Goal: Transaction & Acquisition: Purchase product/service

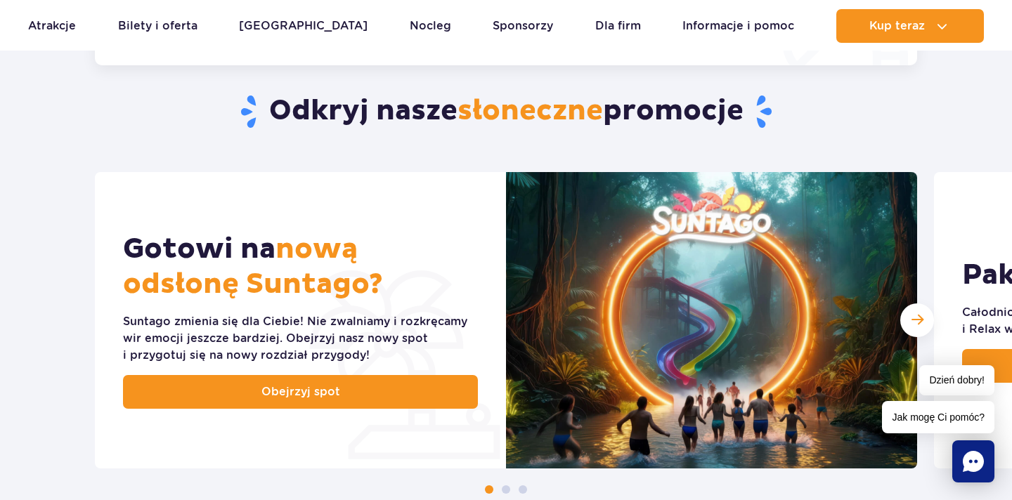
scroll to position [263, 0]
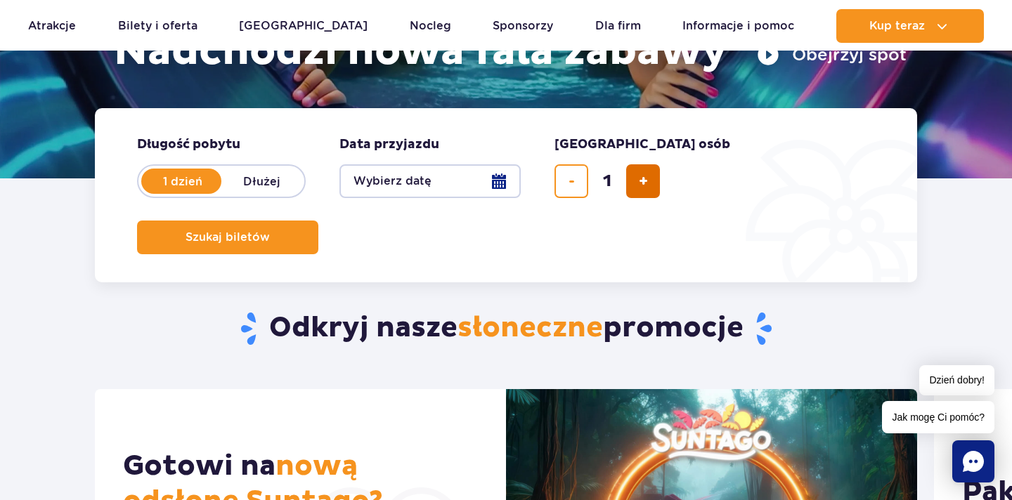
click at [651, 179] on button "dodaj bilet" at bounding box center [643, 181] width 34 height 34
type input "2"
click at [496, 182] on button "Wybierz datę" at bounding box center [429, 181] width 181 height 34
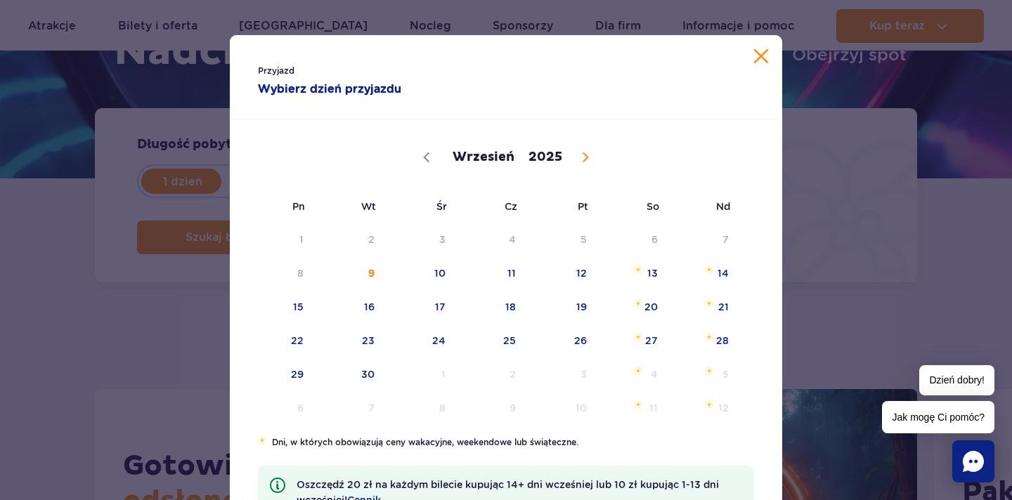
click at [581, 154] on icon at bounding box center [585, 157] width 10 height 10
select select "9"
click at [765, 56] on button "Zamknij kalendarz" at bounding box center [761, 56] width 14 height 14
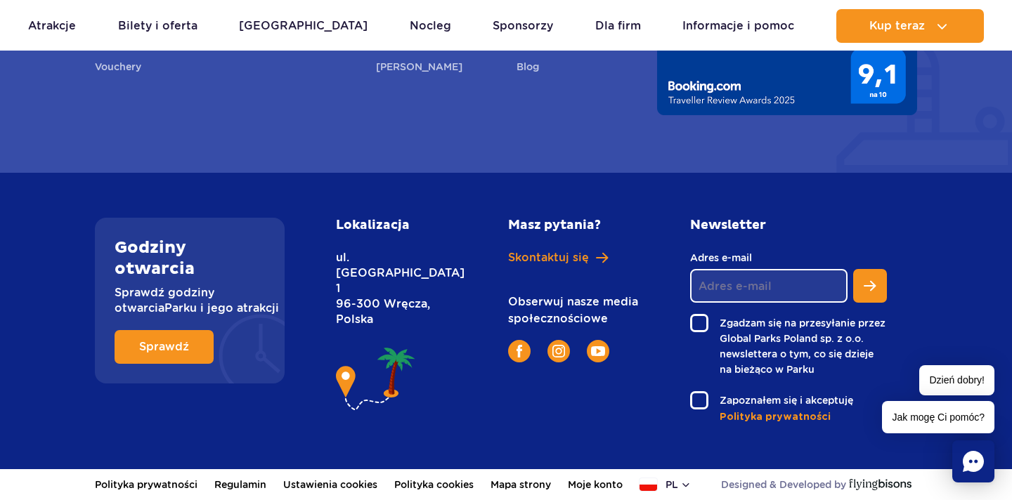
scroll to position [5244, 0]
click at [174, 349] on span "Sprawdź" at bounding box center [154, 347] width 50 height 11
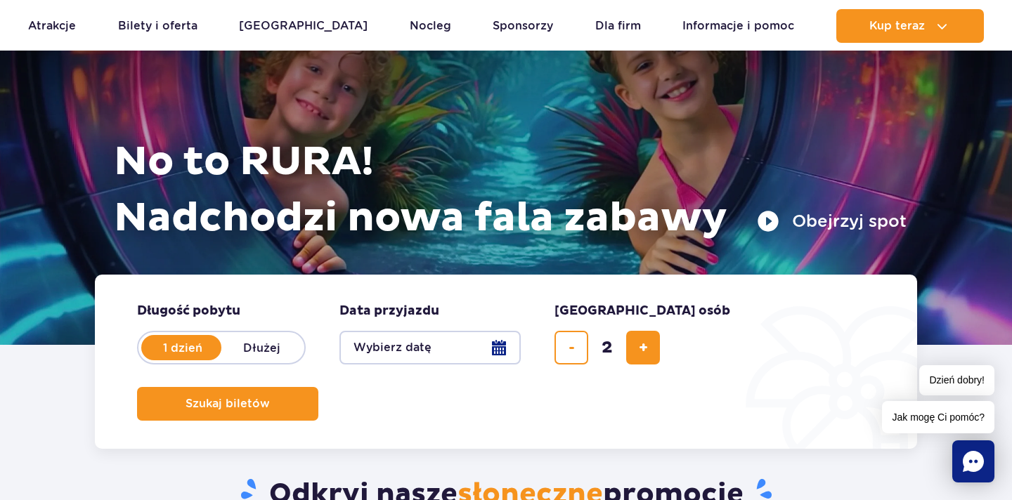
scroll to position [97, 0]
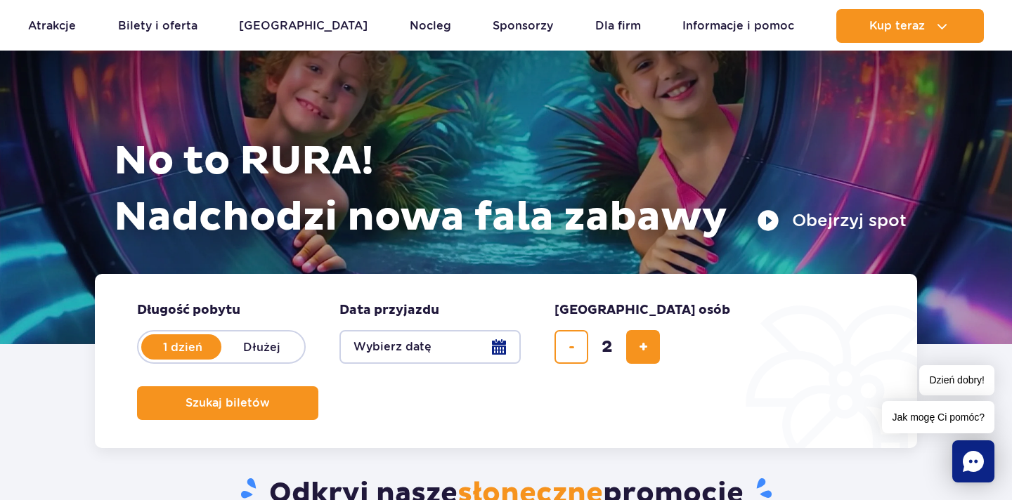
click at [503, 349] on button "Wybierz datę" at bounding box center [429, 347] width 181 height 34
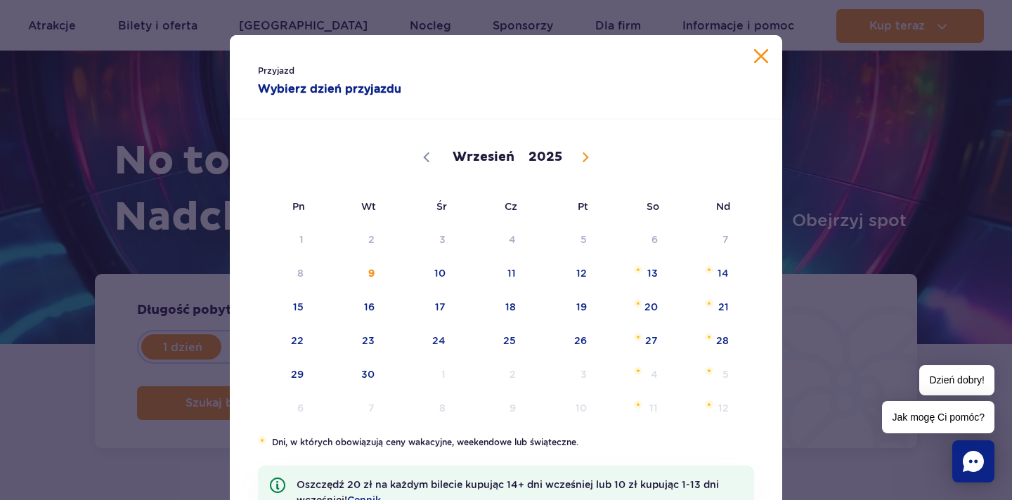
click at [581, 158] on icon at bounding box center [585, 157] width 10 height 10
select select "9"
click at [440, 343] on span "22" at bounding box center [421, 341] width 71 height 32
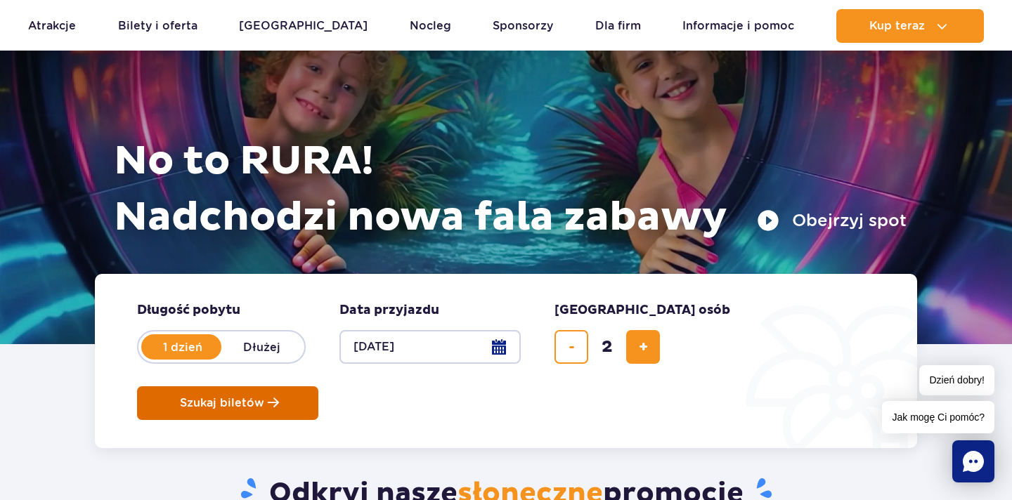
click at [264, 397] on span "Szukaj biletów" at bounding box center [222, 403] width 84 height 13
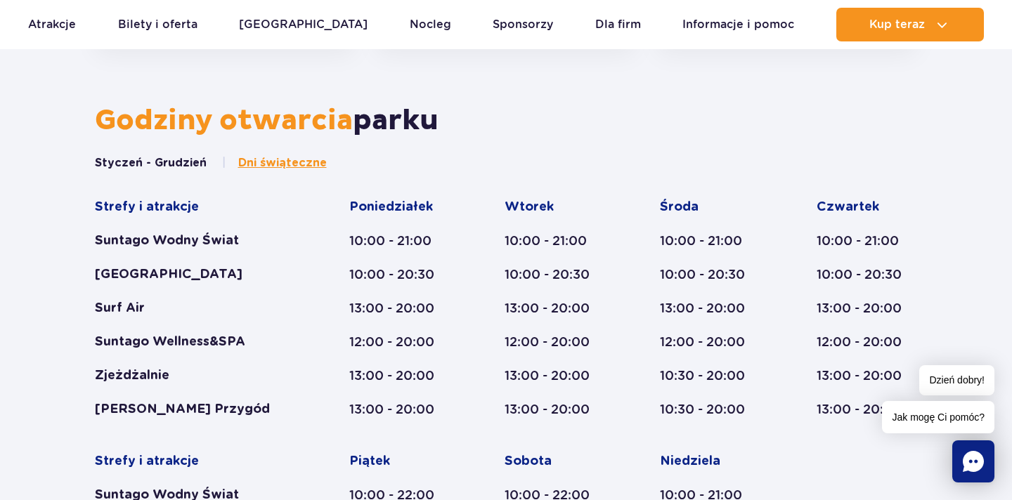
scroll to position [566, 0]
drag, startPoint x: 505, startPoint y: 308, endPoint x: 592, endPoint y: 308, distance: 87.1
click at [592, 308] on div "13:00 - 20:00" at bounding box center [555, 307] width 101 height 17
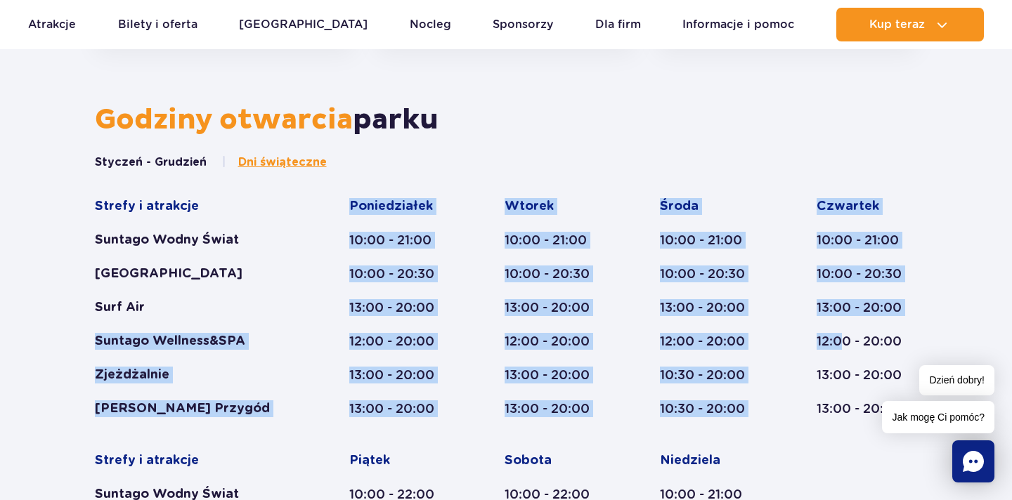
drag, startPoint x: 94, startPoint y: 337, endPoint x: 843, endPoint y: 346, distance: 748.5
click at [843, 346] on div "Strefy i atrakcje Suntago Wodny Świat Crocodile Island Surf Air Suntago Wellnes…" at bounding box center [506, 435] width 823 height 474
click at [843, 346] on div "12:00 - 20:00" at bounding box center [867, 341] width 101 height 17
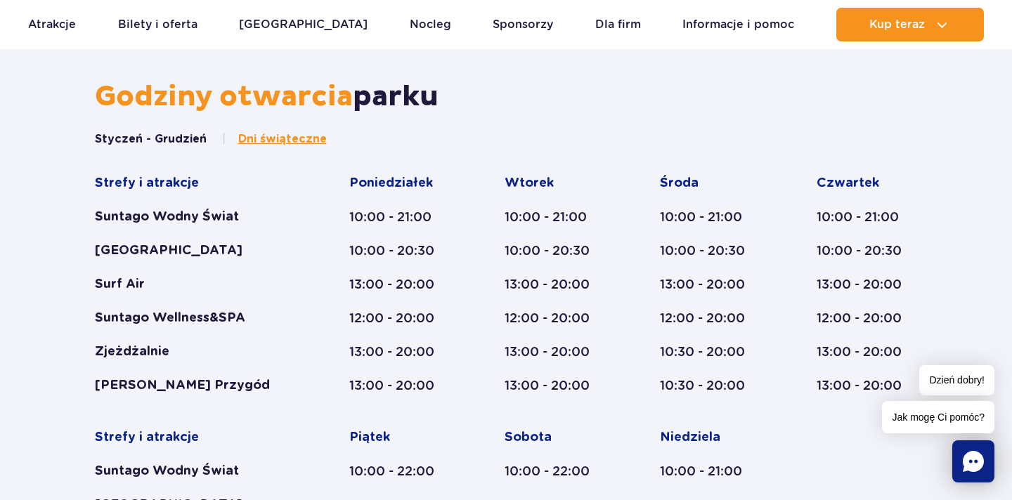
scroll to position [593, 0]
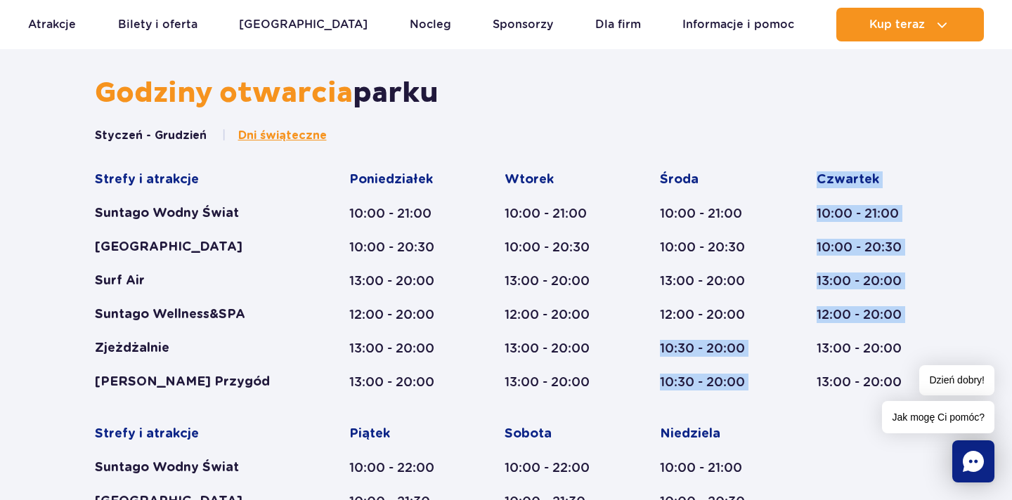
drag, startPoint x: 658, startPoint y: 346, endPoint x: 792, endPoint y: 353, distance: 133.7
click at [792, 353] on div "Strefy i atrakcje Suntago Wodny Świat Crocodile Island Surf Air Suntago Wellnes…" at bounding box center [506, 408] width 823 height 474
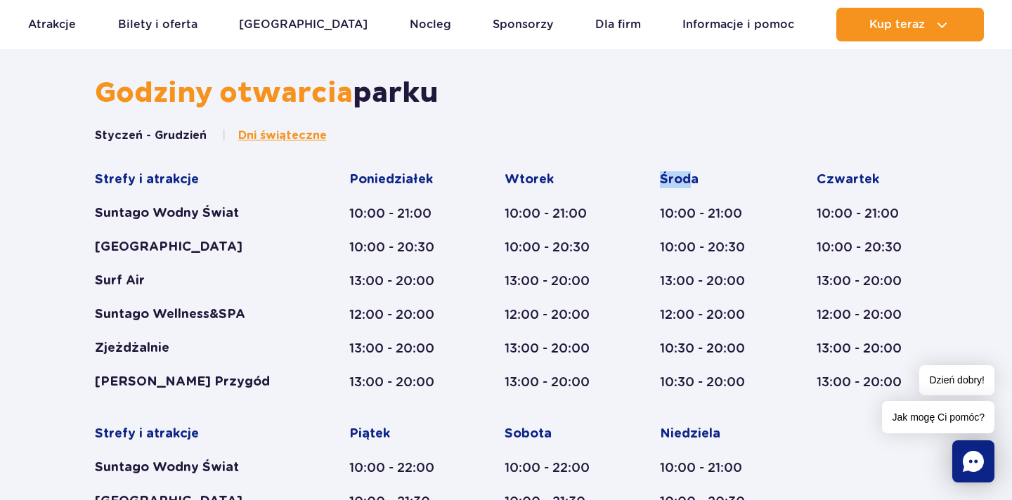
drag, startPoint x: 660, startPoint y: 174, endPoint x: 694, endPoint y: 174, distance: 33.7
click at [694, 174] on div "Środa" at bounding box center [711, 179] width 103 height 17
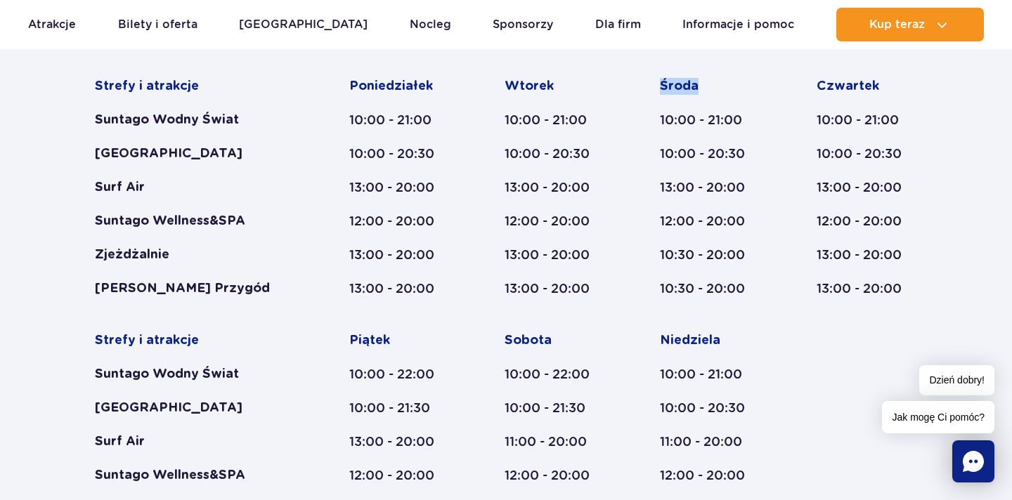
scroll to position [682, 0]
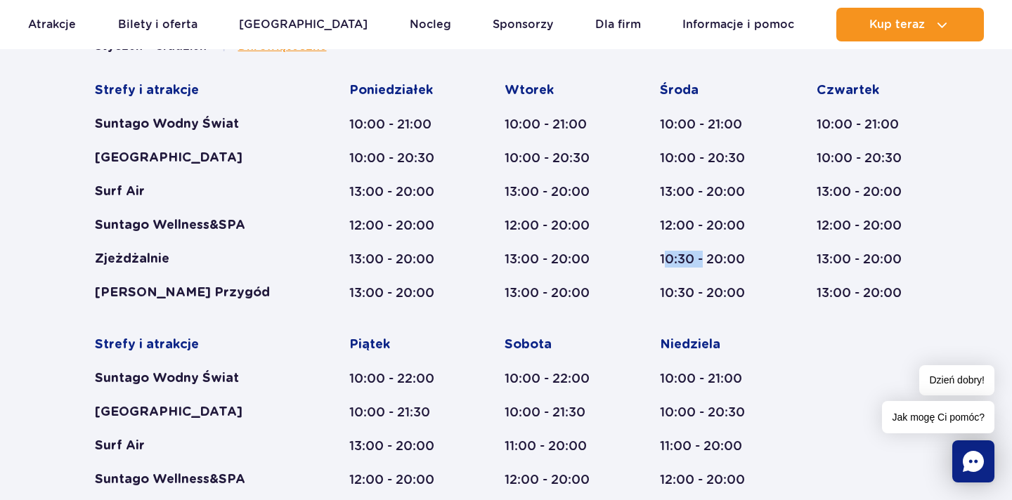
drag, startPoint x: 663, startPoint y: 261, endPoint x: 704, endPoint y: 261, distance: 40.8
click at [704, 261] on div "10:30 - 20:00" at bounding box center [711, 259] width 103 height 17
drag, startPoint x: 658, startPoint y: 257, endPoint x: 722, endPoint y: 257, distance: 64.6
click at [722, 257] on div "Strefy i atrakcje Suntago Wodny Świat Crocodile Island Surf Air Suntago Wellnes…" at bounding box center [506, 319] width 823 height 474
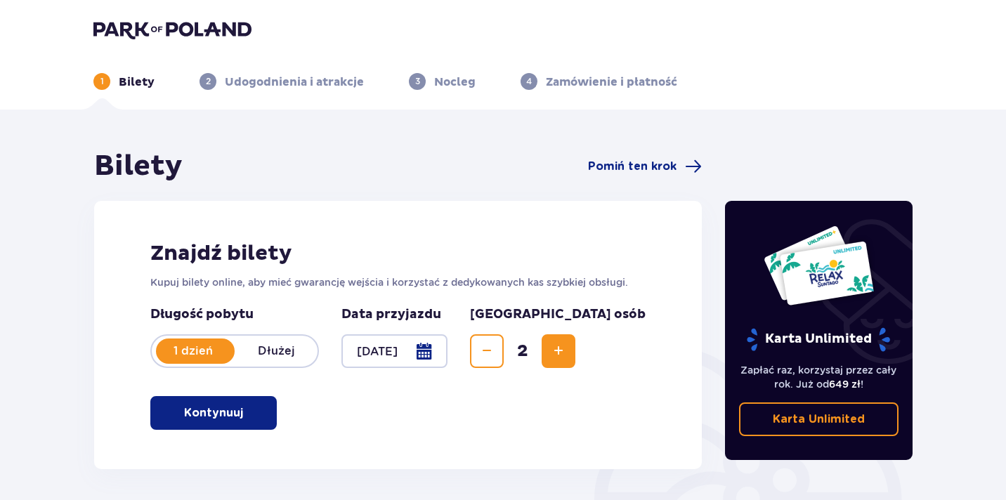
click at [241, 420] on span "button" at bounding box center [246, 413] width 17 height 17
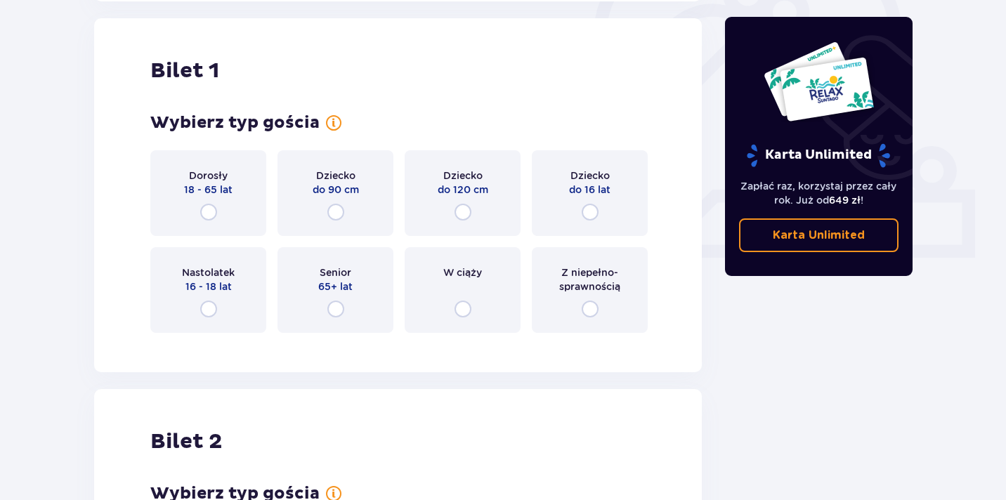
scroll to position [469, 0]
click at [209, 206] on input "radio" at bounding box center [208, 210] width 17 height 17
radio input "true"
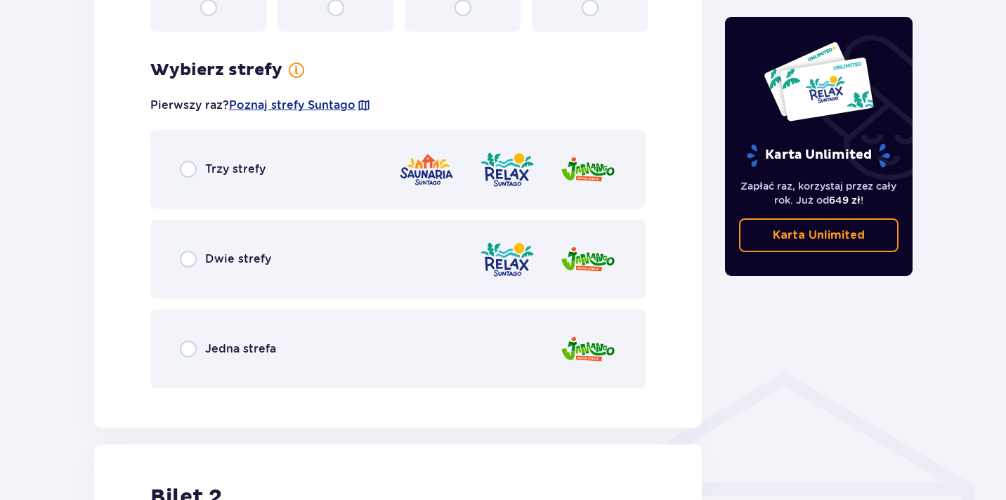
scroll to position [812, 0]
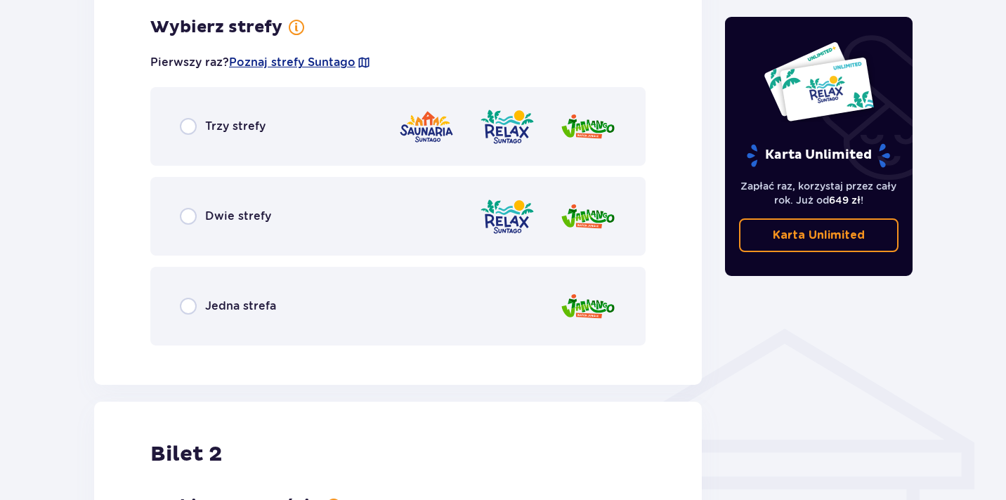
click at [250, 221] on p "Dwie strefy" at bounding box center [238, 216] width 66 height 15
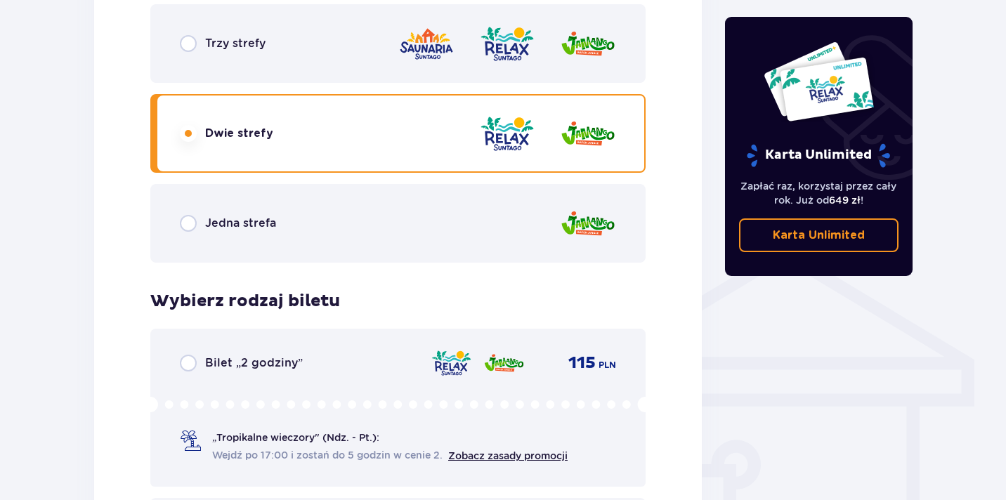
scroll to position [878, 0]
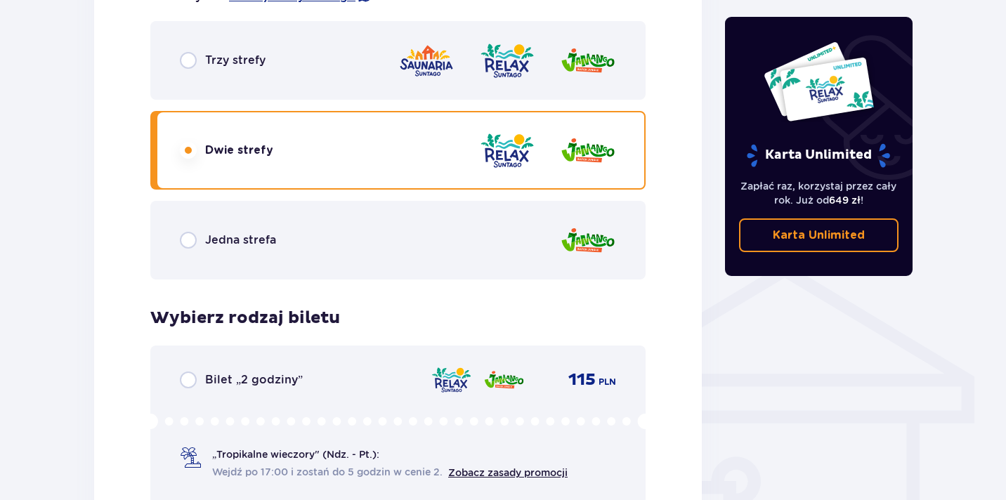
click at [216, 240] on p "Jedna strefa" at bounding box center [240, 240] width 71 height 15
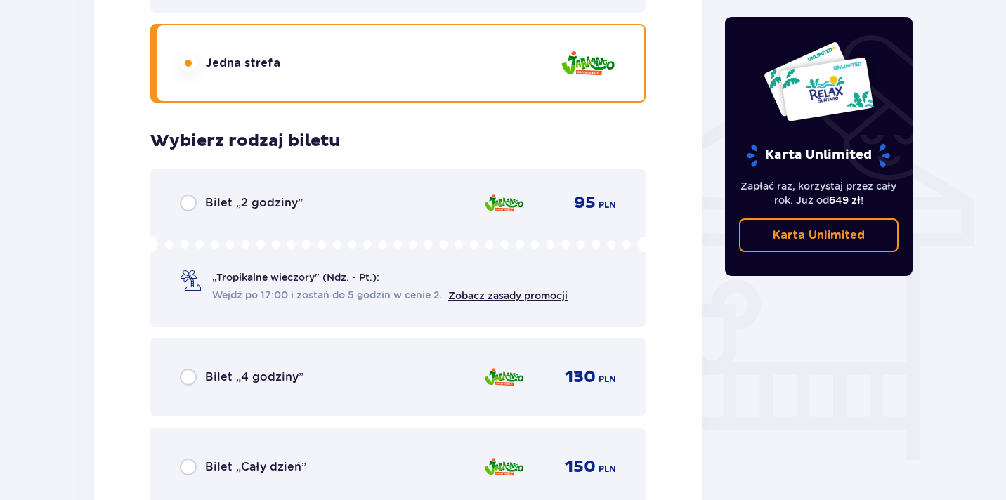
scroll to position [838, 0]
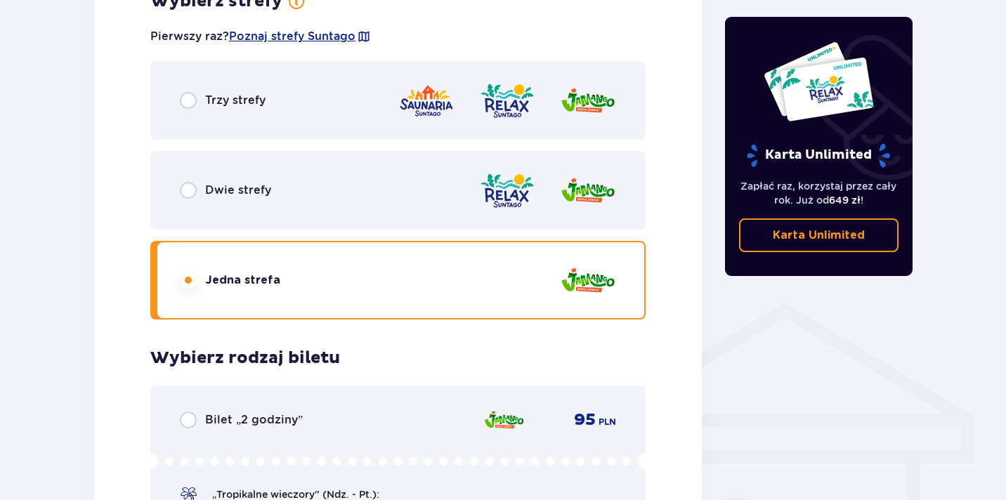
click at [237, 103] on p "Trzy strefy" at bounding box center [235, 100] width 60 height 15
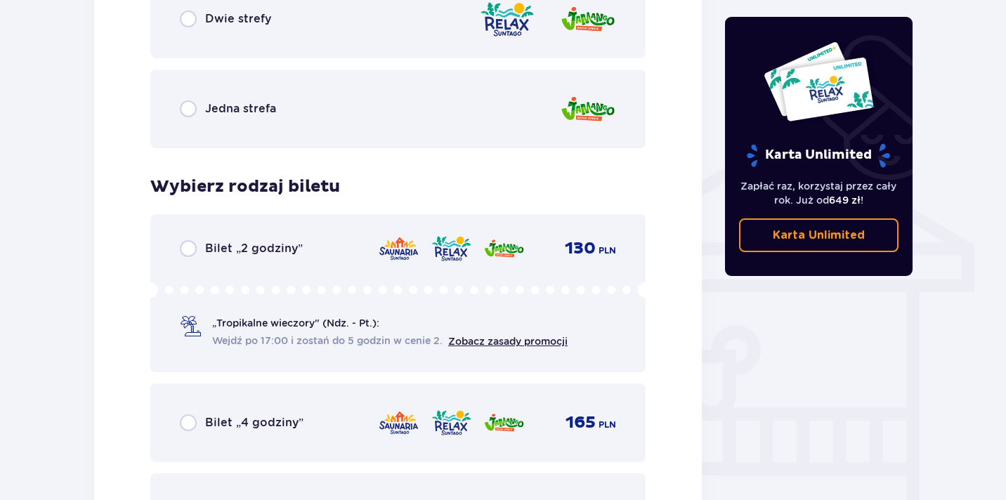
scroll to position [1126, 0]
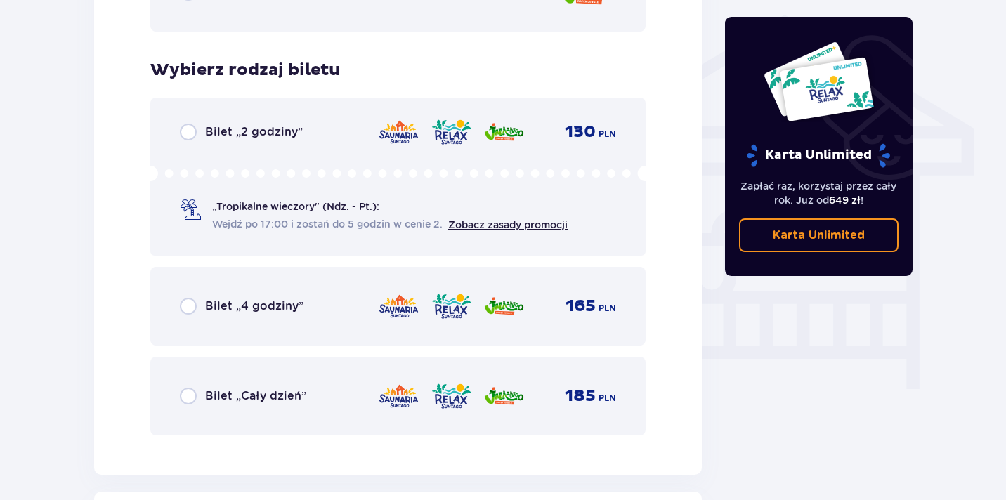
click at [238, 396] on p "Bilet „Cały dzień”" at bounding box center [255, 396] width 101 height 15
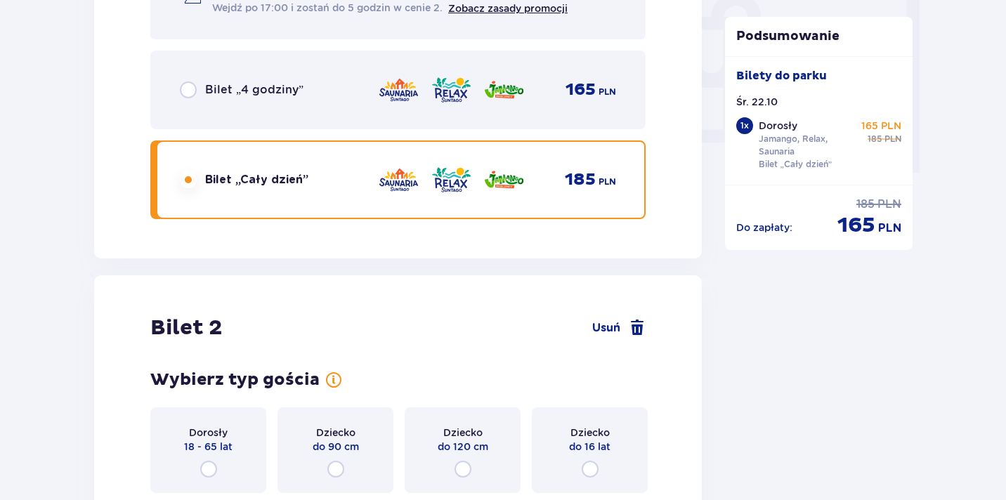
scroll to position [1305, 0]
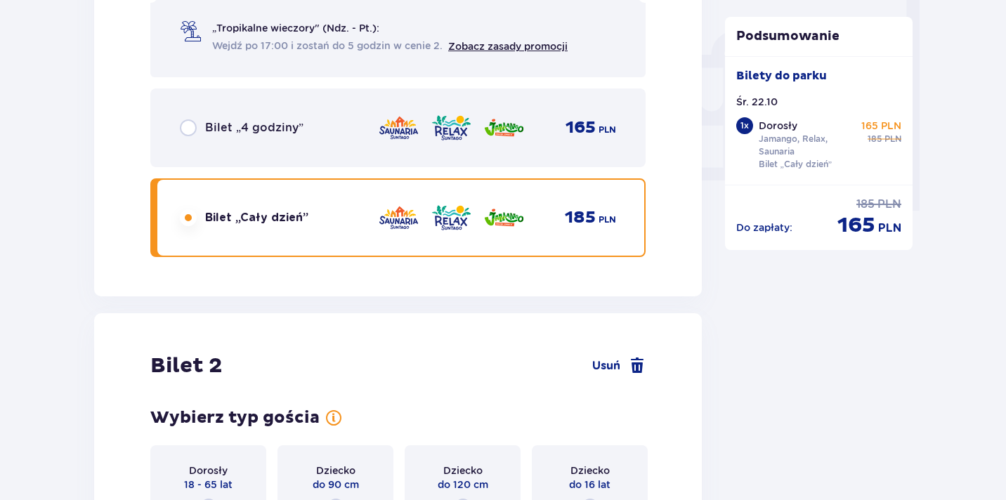
click at [279, 129] on p "Bilet „4 godziny”" at bounding box center [254, 127] width 98 height 15
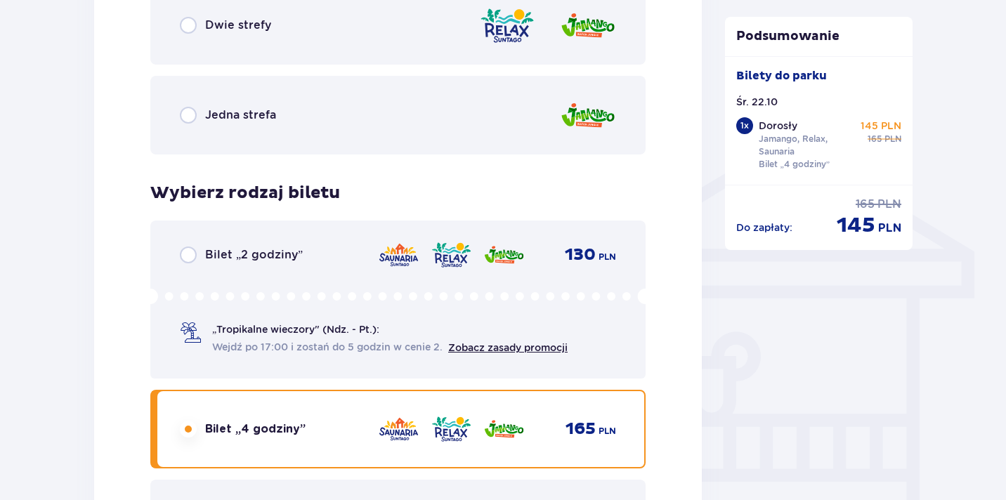
scroll to position [949, 0]
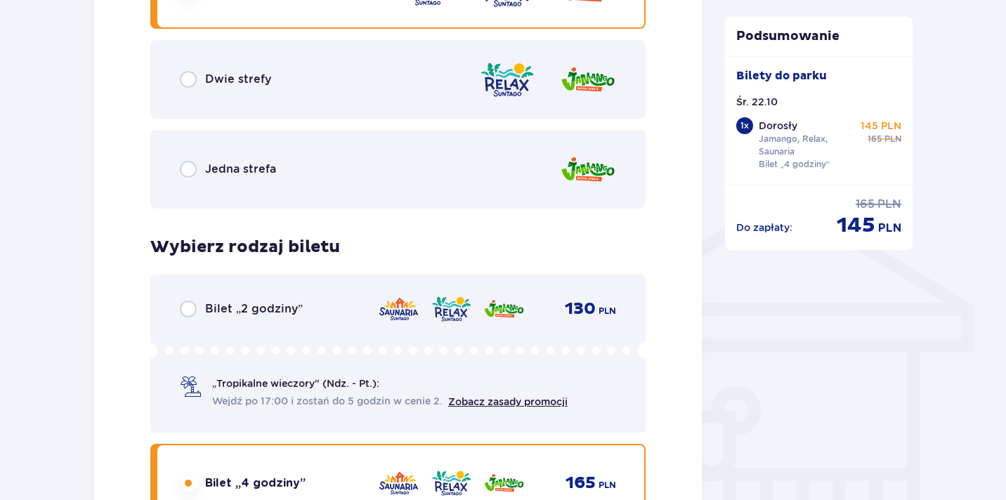
click at [259, 165] on p "Jedna strefa" at bounding box center [240, 169] width 71 height 15
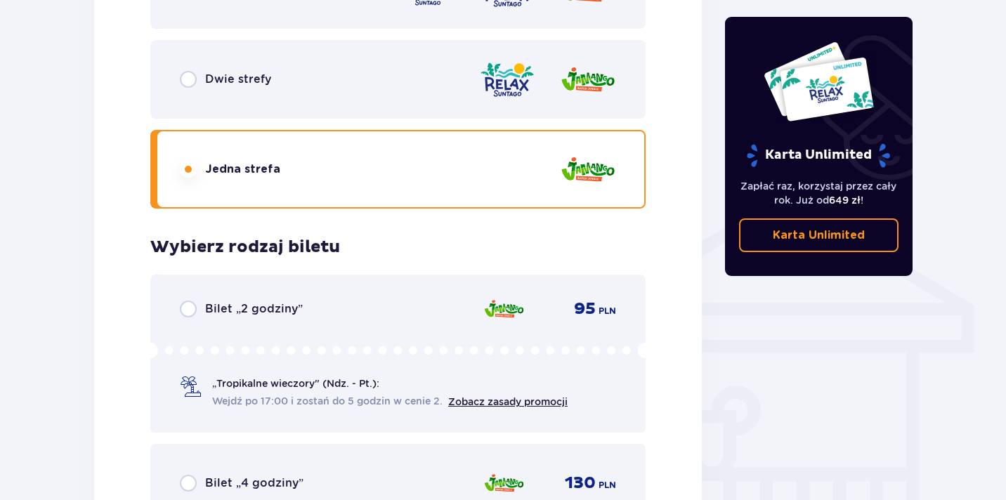
scroll to position [1057, 0]
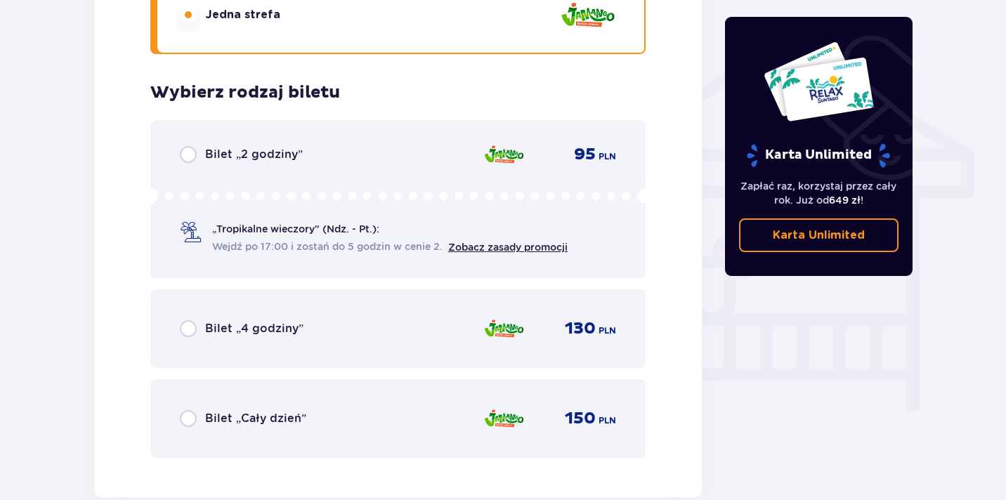
click at [275, 422] on p "Bilet „Cały dzień”" at bounding box center [255, 418] width 101 height 15
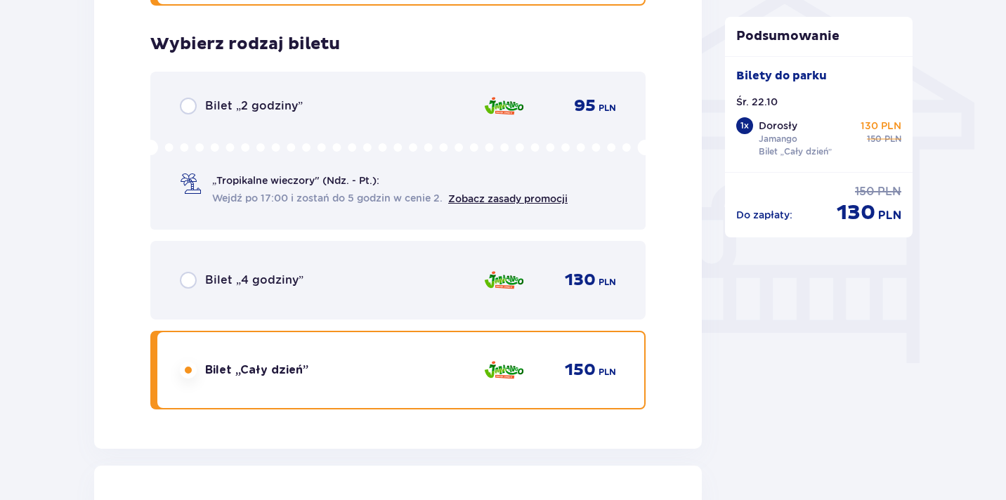
scroll to position [1601, 0]
